Goal: Task Accomplishment & Management: Manage account settings

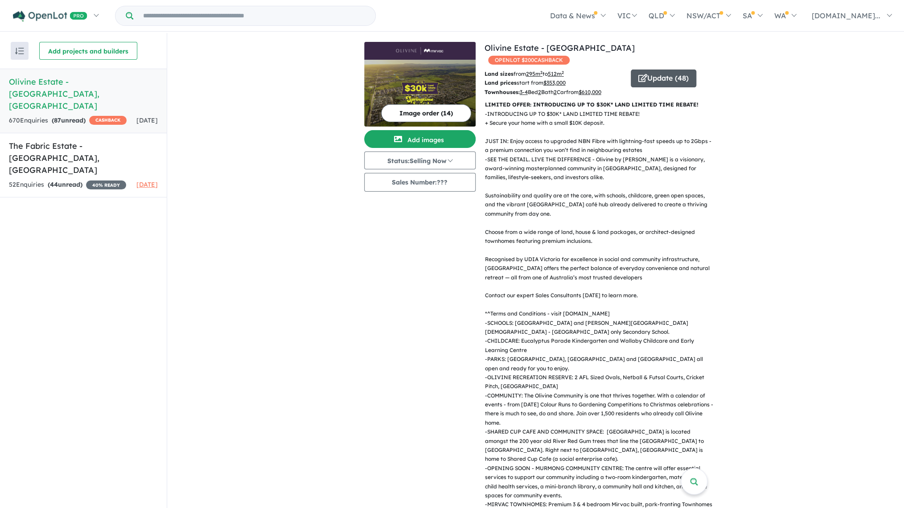
click at [645, 70] on button "Update ( 48 )" at bounding box center [664, 79] width 66 height 18
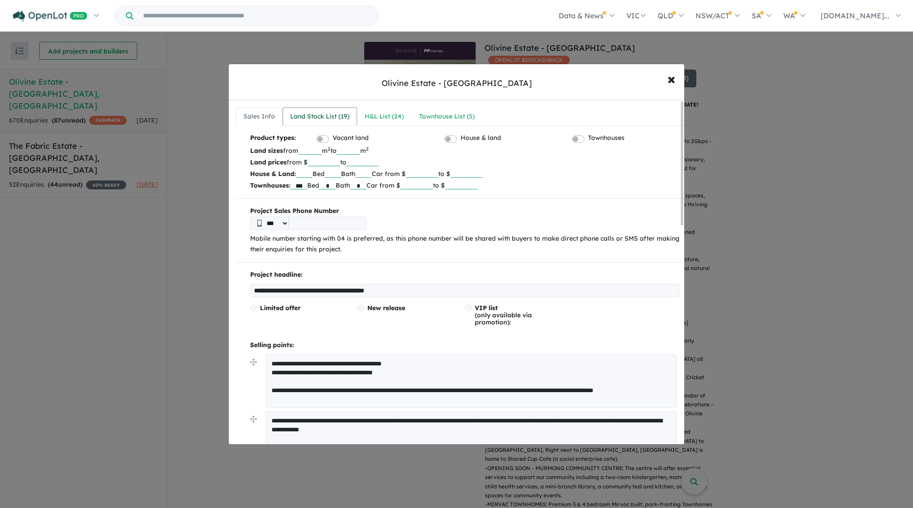
click at [322, 115] on div "Land Stock List ( 19 )" at bounding box center [319, 116] width 59 height 11
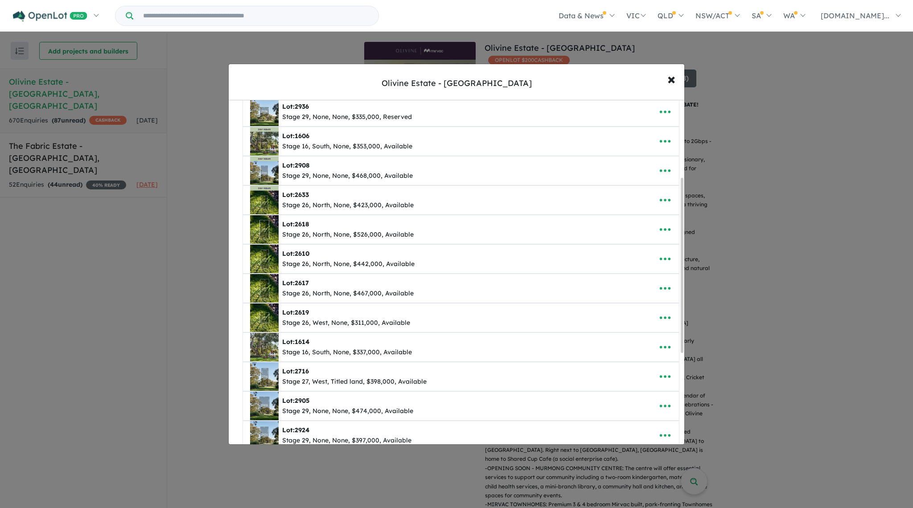
scroll to position [153, 0]
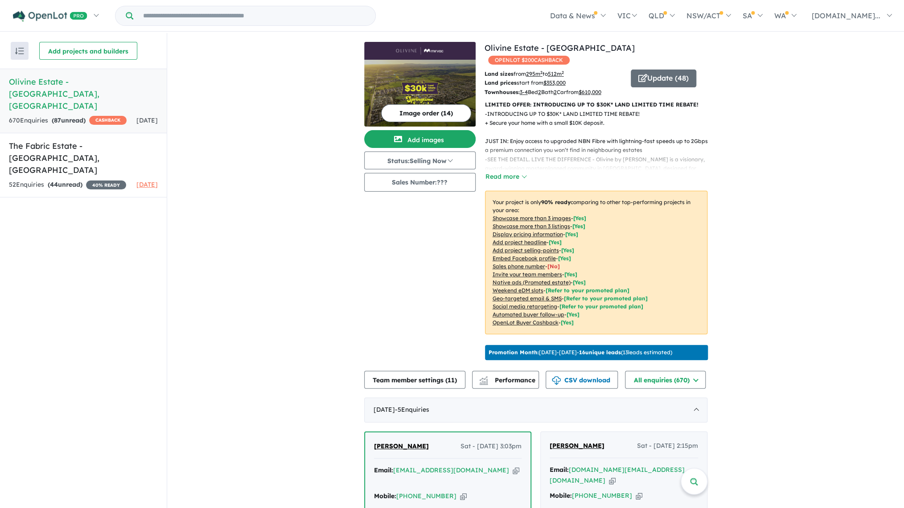
click at [651, 70] on button "Update ( 48 )" at bounding box center [664, 79] width 66 height 18
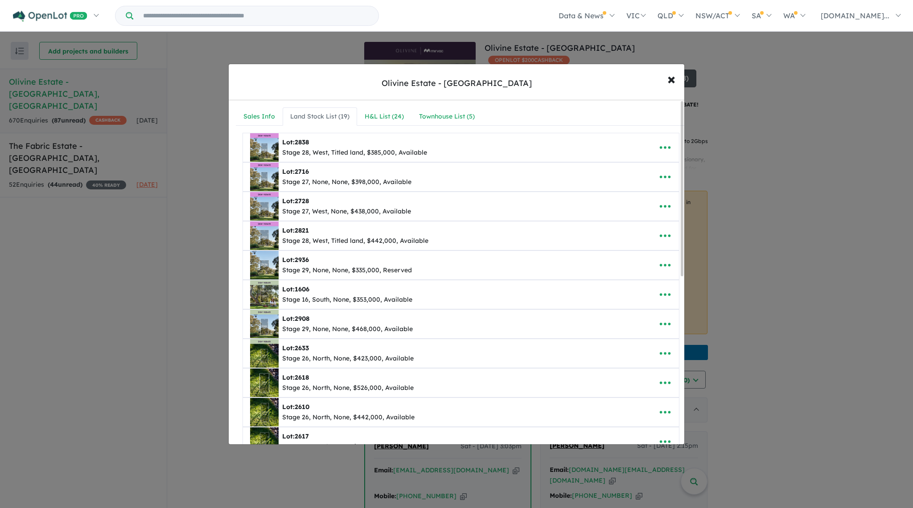
click at [651, 66] on div "Olivine Estate - Donnybrook × Close" at bounding box center [457, 82] width 456 height 36
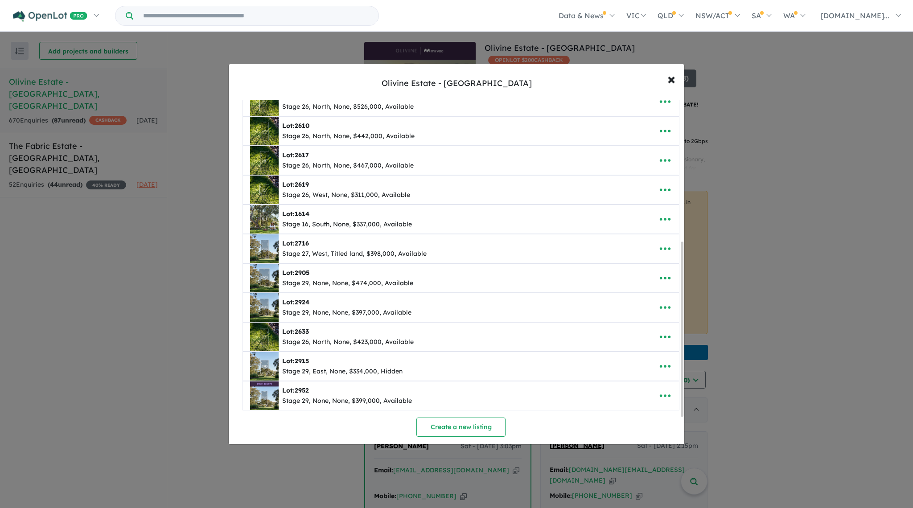
scroll to position [282, 0]
click at [671, 74] on span "×" at bounding box center [672, 78] width 8 height 19
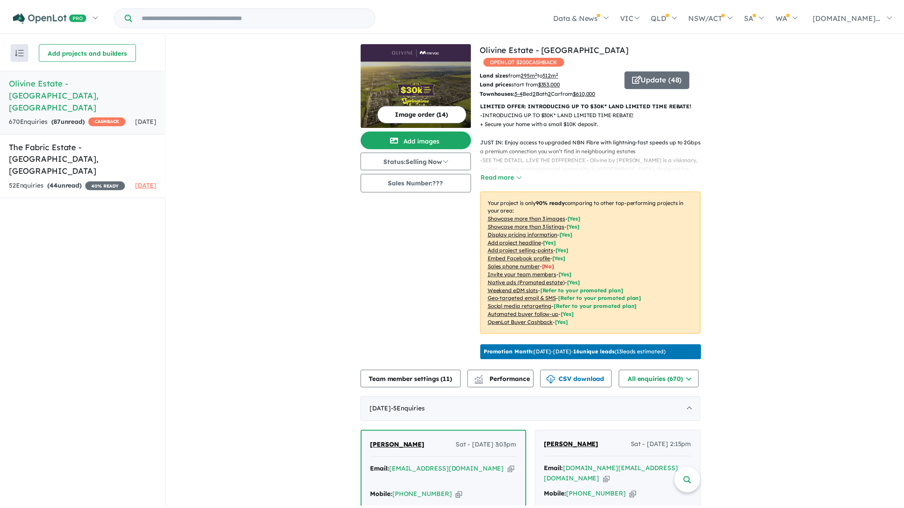
scroll to position [0, 0]
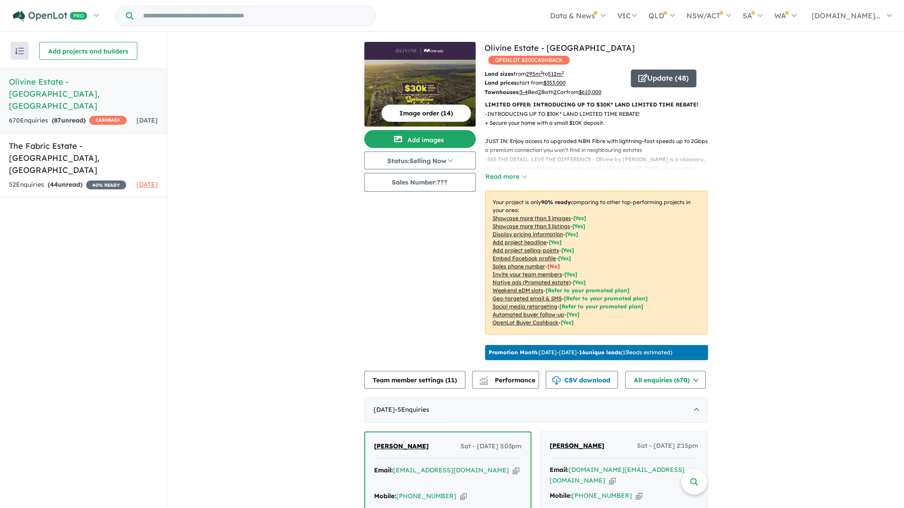
click at [661, 70] on button "Update ( 48 )" at bounding box center [664, 79] width 66 height 18
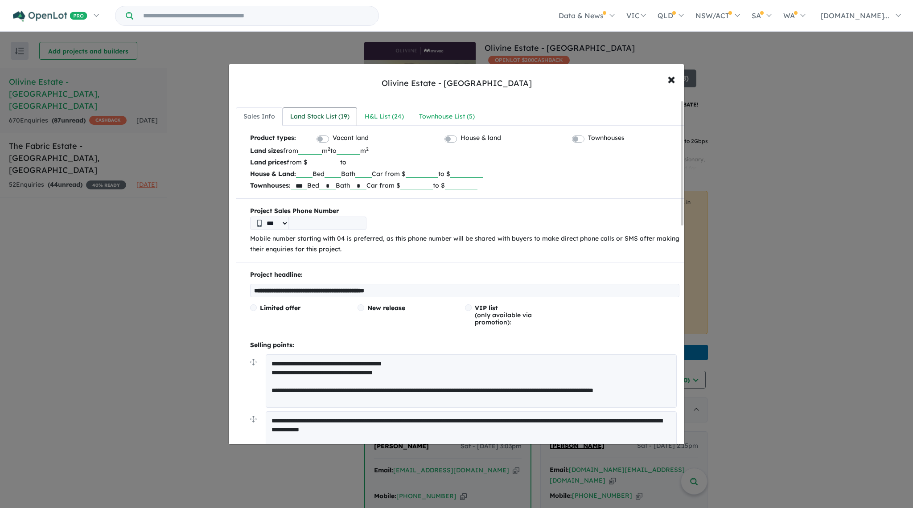
click at [307, 118] on div "Land Stock List ( 19 )" at bounding box center [319, 116] width 59 height 11
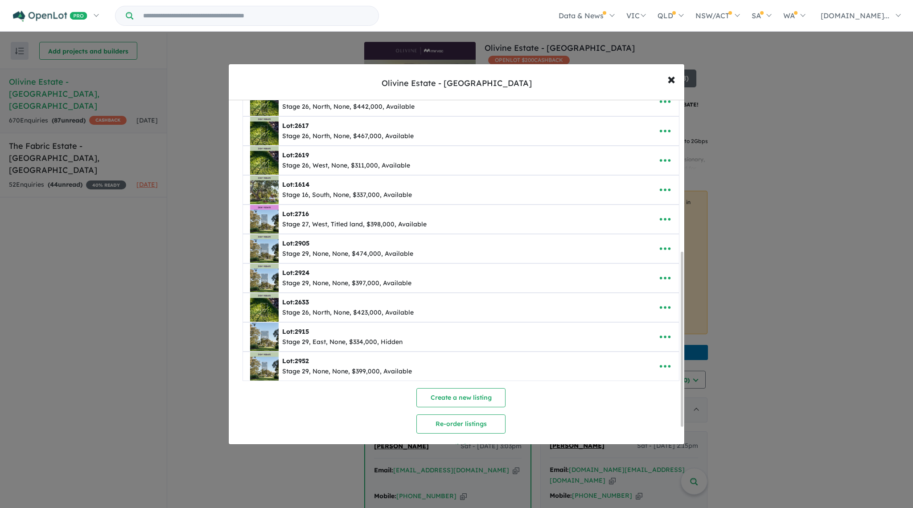
scroll to position [336, 0]
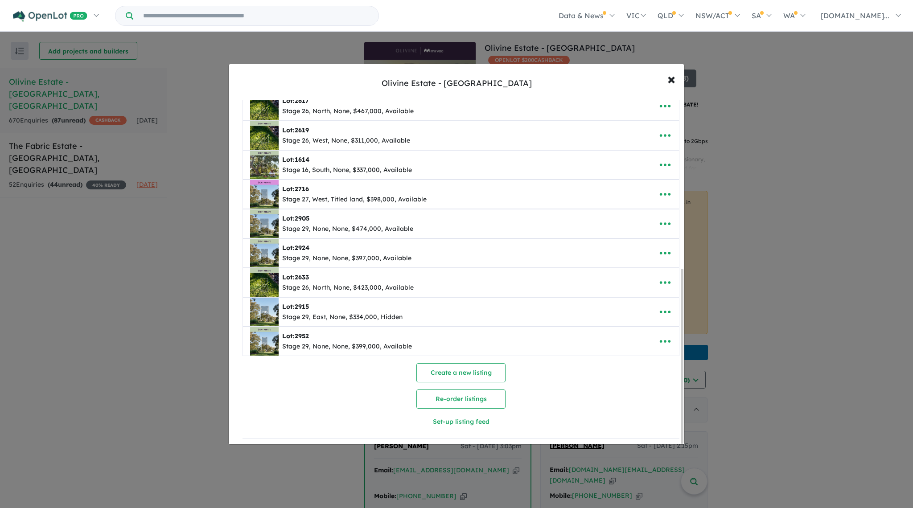
click at [178, 320] on div "**********" at bounding box center [456, 254] width 913 height 508
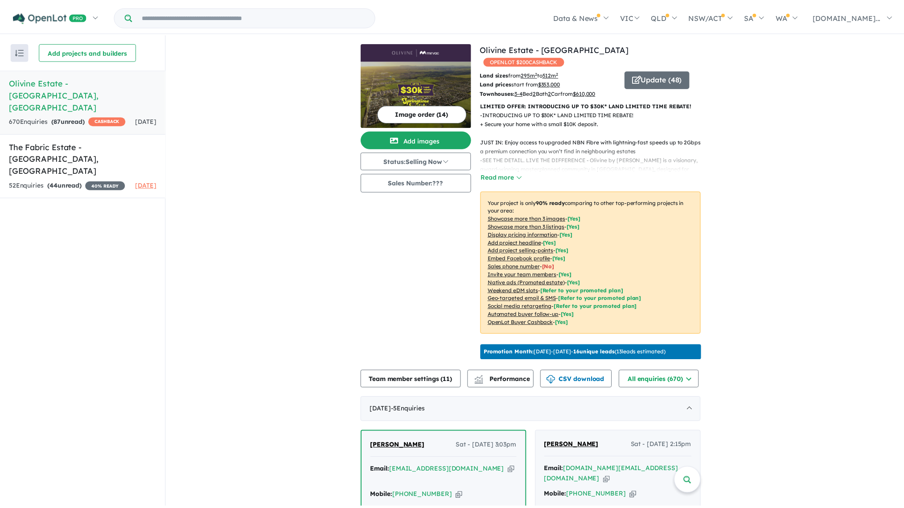
scroll to position [0, 0]
